Goal: Navigation & Orientation: Go to known website

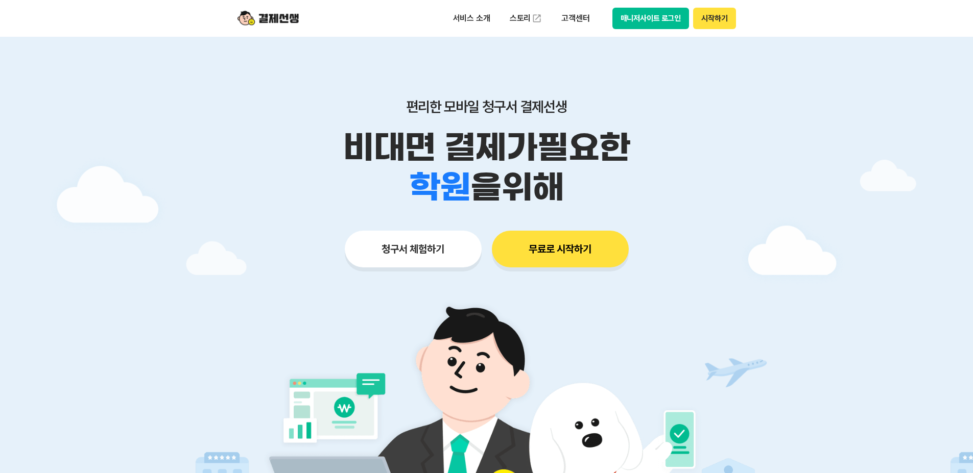
click at [635, 25] on button "매니저사이트 로그인" at bounding box center [650, 18] width 77 height 21
click at [638, 17] on button "매니저사이트 로그인" at bounding box center [650, 18] width 77 height 21
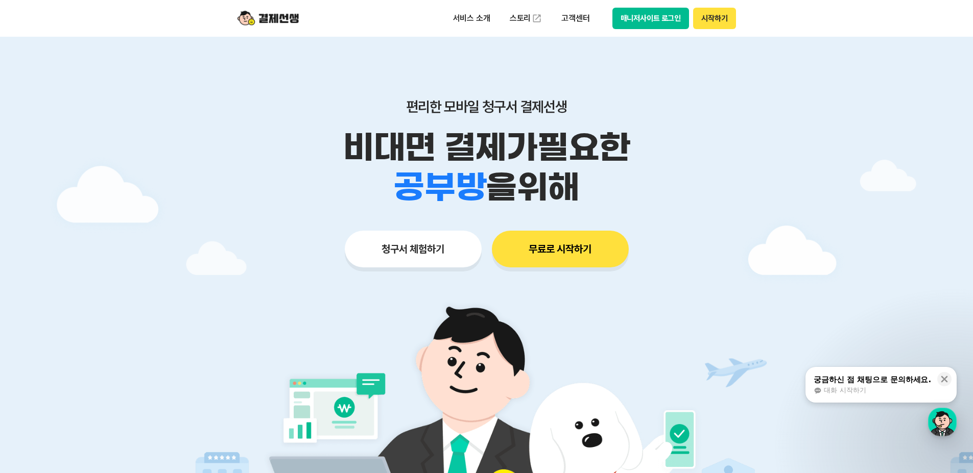
click at [661, 28] on button "매니저사이트 로그인" at bounding box center [650, 18] width 77 height 21
